Goal: Transaction & Acquisition: Purchase product/service

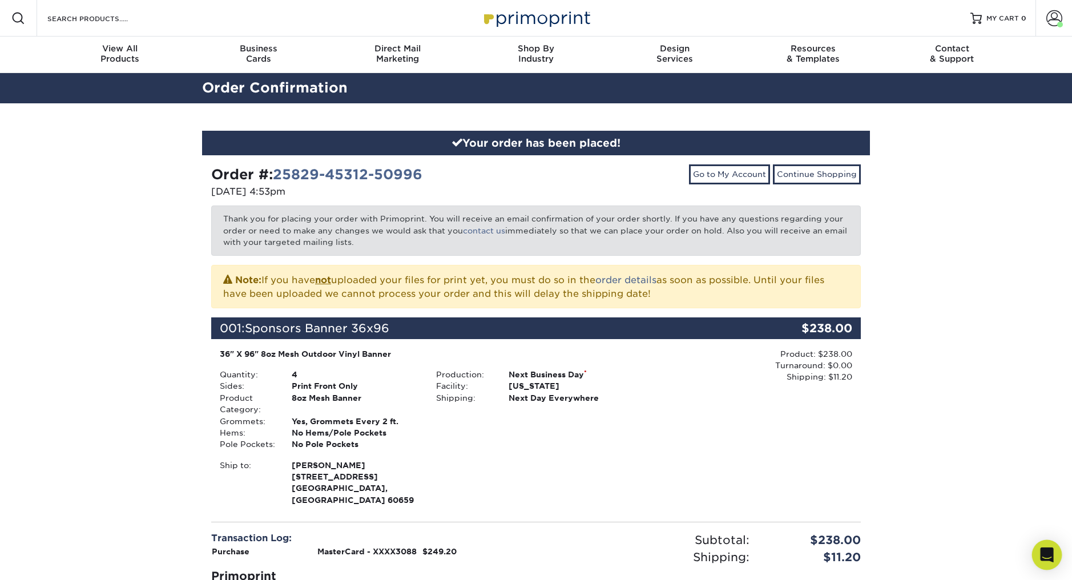
click at [1050, 551] on icon "Open Intercom Messenger" at bounding box center [1046, 554] width 13 height 15
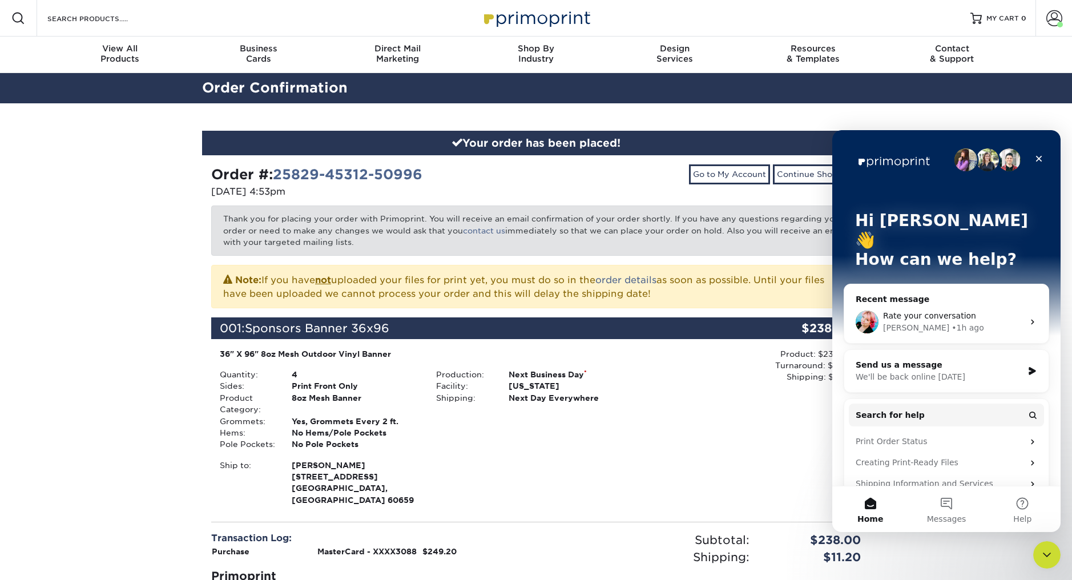
click at [909, 371] on div "We'll be back online tomorrow" at bounding box center [938, 377] width 167 height 12
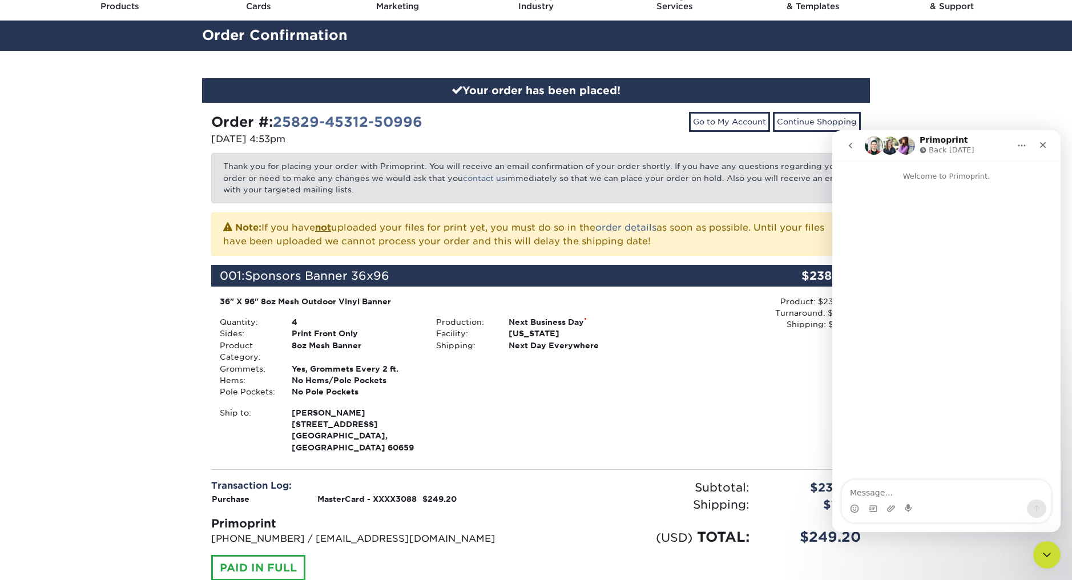
scroll to position [45, 0]
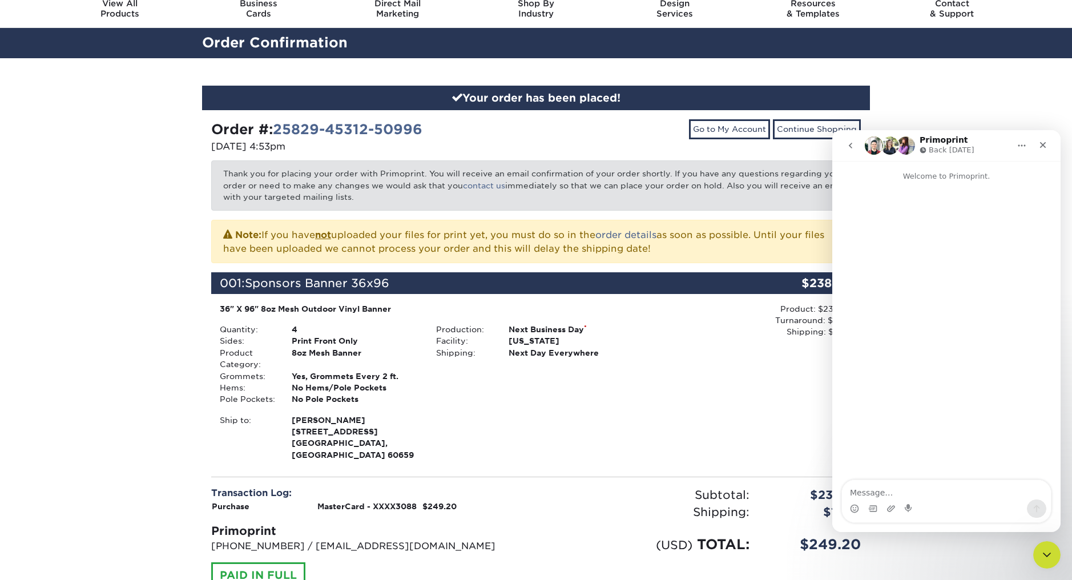
click at [853, 142] on icon "go back" at bounding box center [850, 145] width 9 height 9
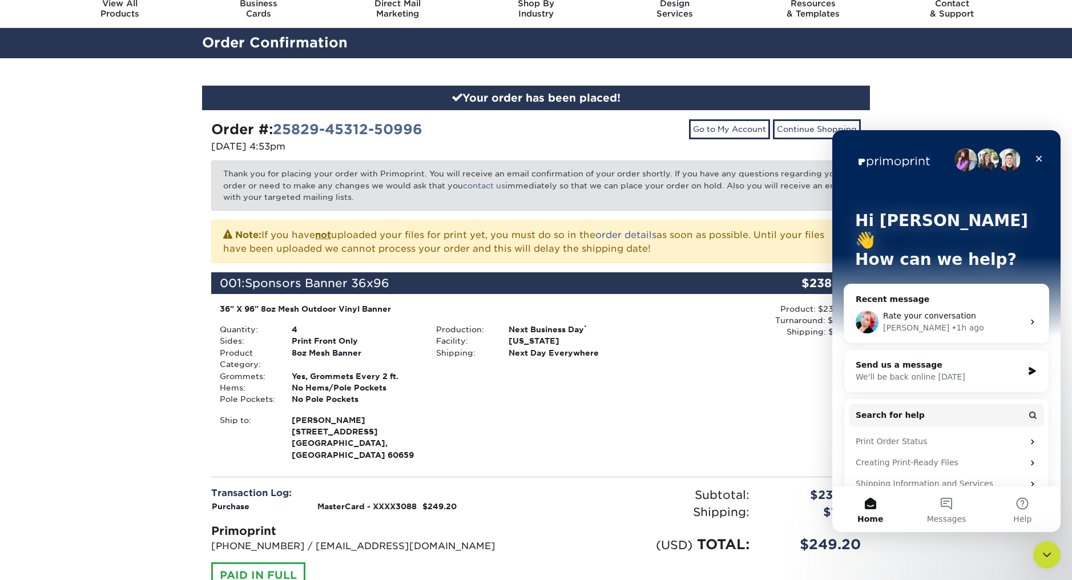
click at [913, 311] on span "Rate your conversation" at bounding box center [929, 315] width 93 height 9
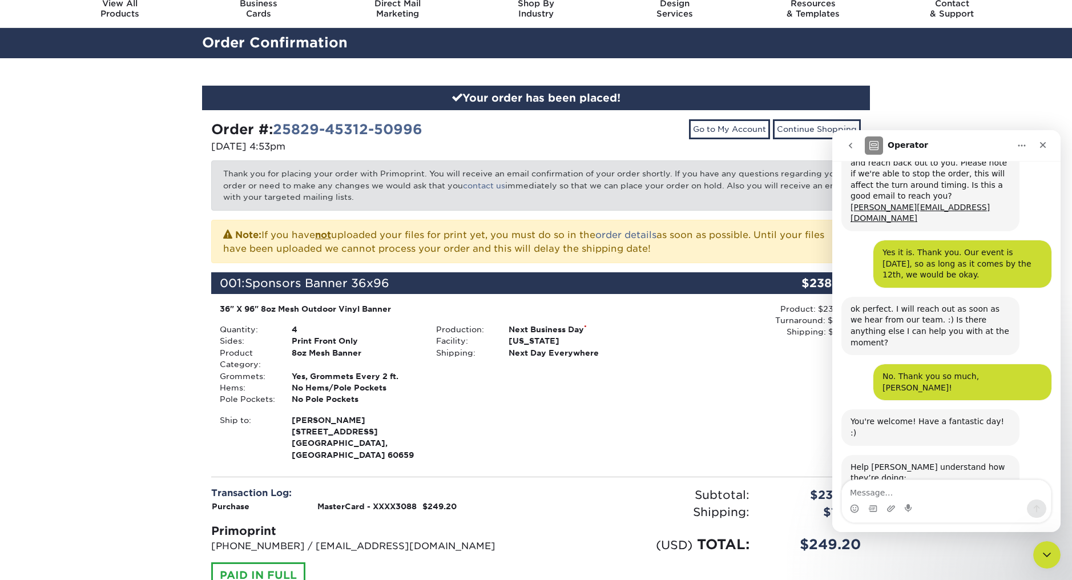
scroll to position [285, 0]
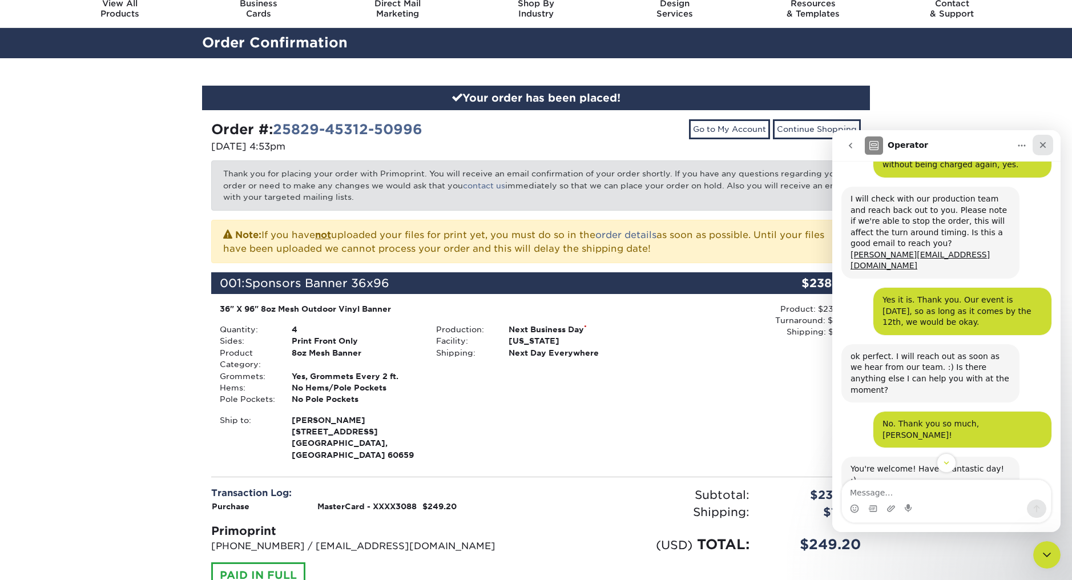
click at [1042, 146] on icon "Close" at bounding box center [1043, 145] width 6 height 6
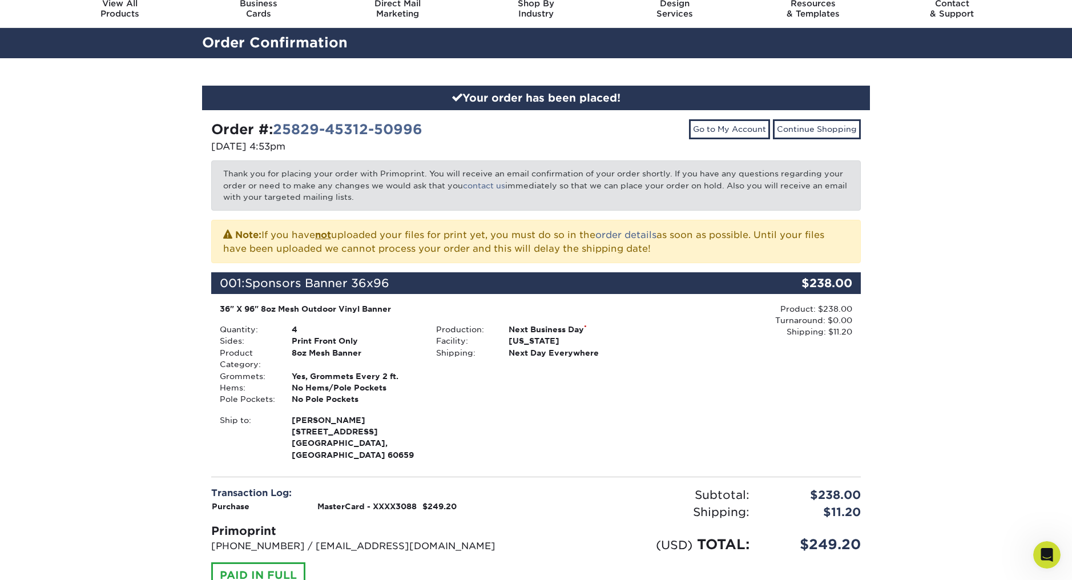
scroll to position [378, 0]
